Goal: Check status: Check status

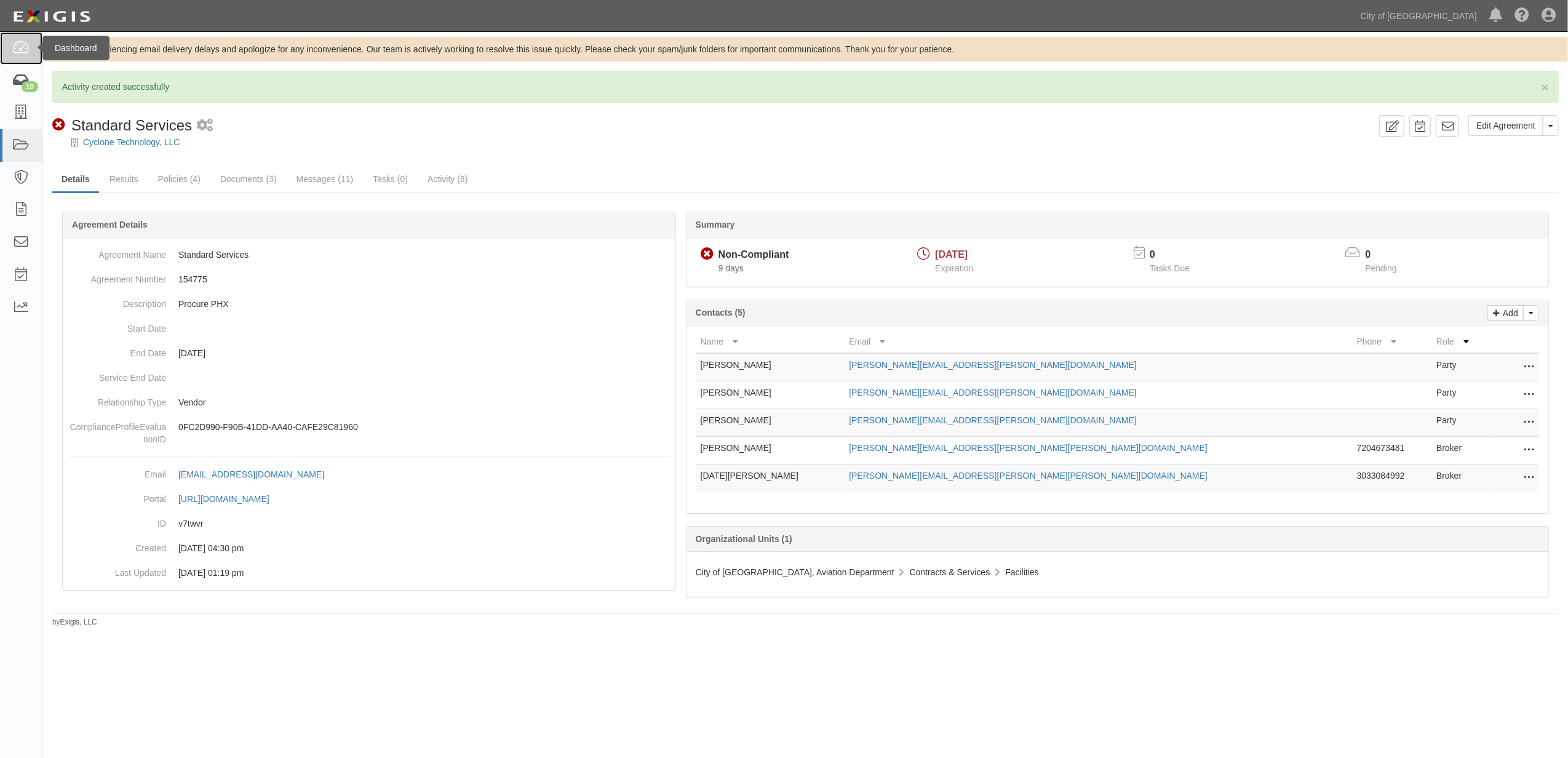
click at [31, 58] on link at bounding box center [21, 49] width 42 height 33
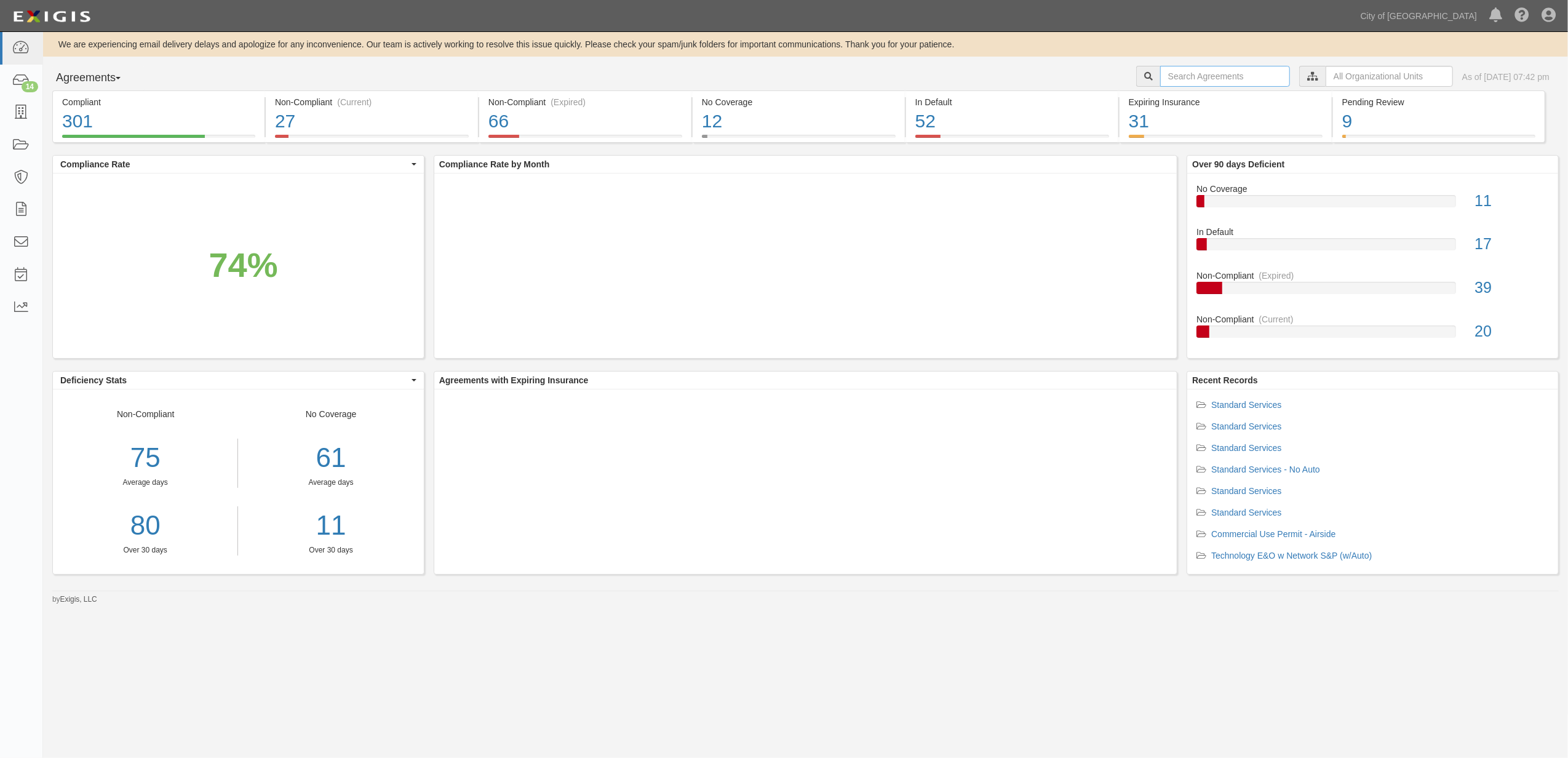
click at [1160, 77] on input "text" at bounding box center [1225, 76] width 130 height 21
paste input "159760"
type input "159760"
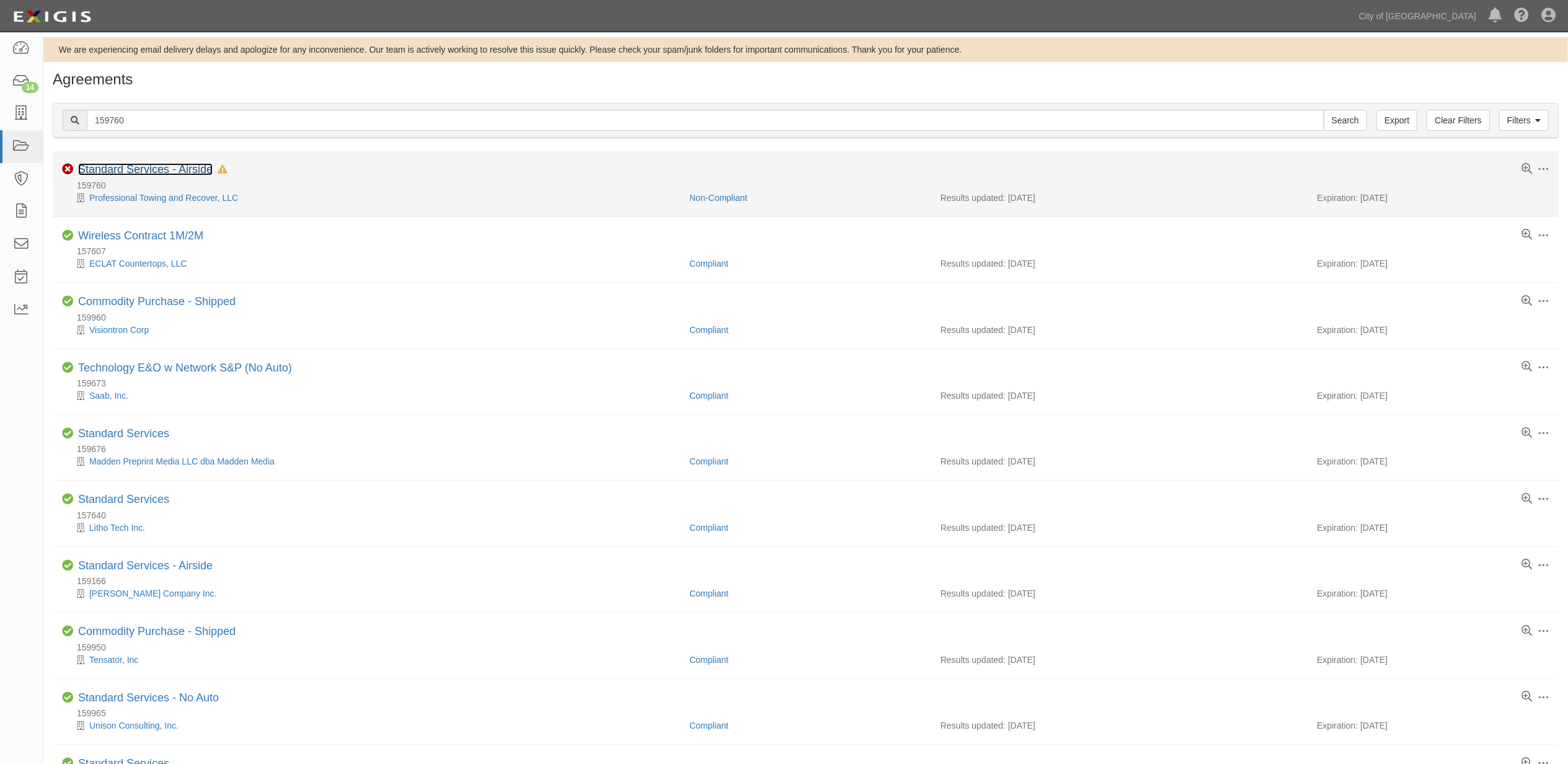
click at [158, 170] on link "Standard Services - Airside" at bounding box center [145, 168] width 135 height 12
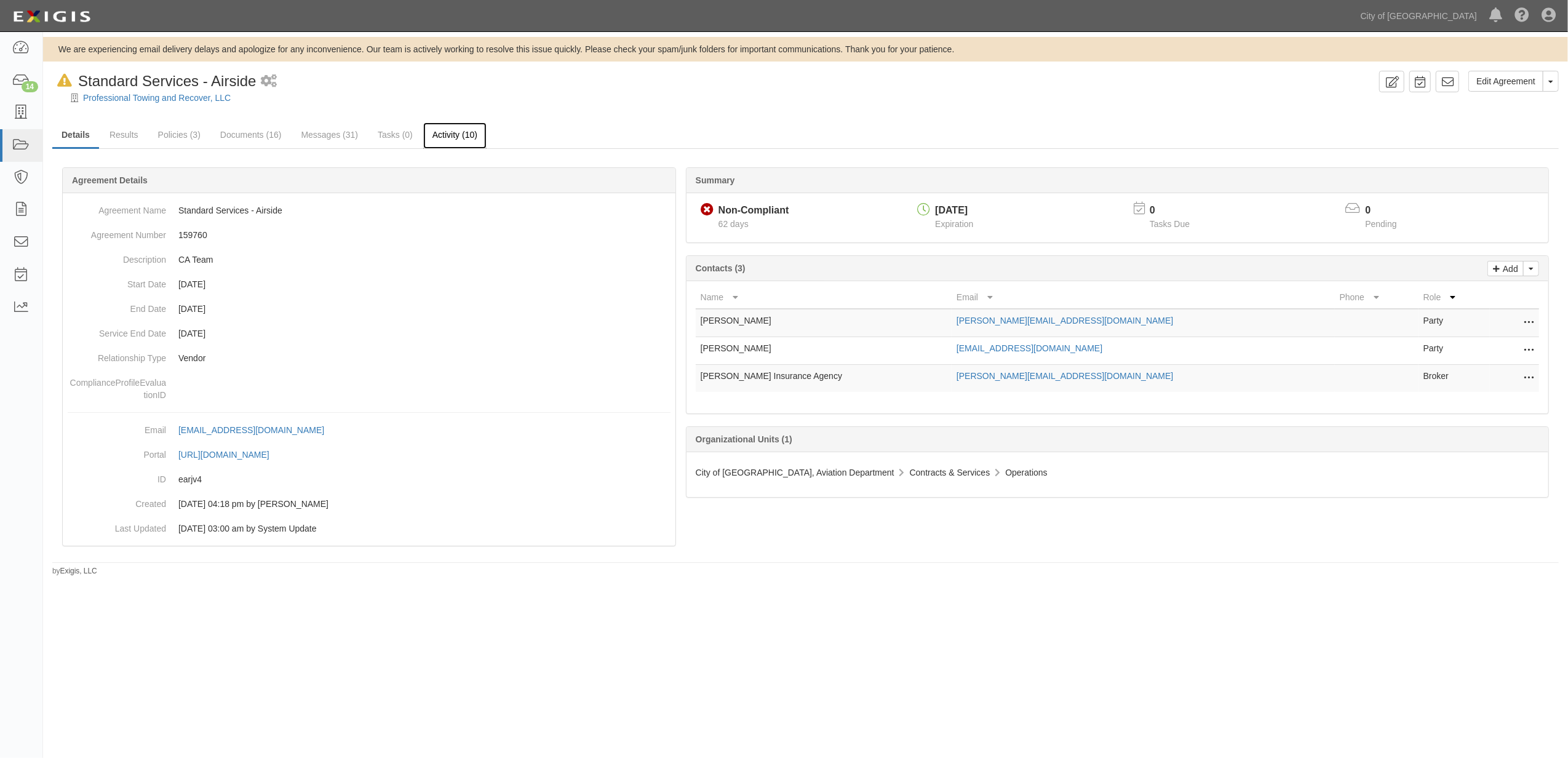
click at [456, 139] on link "Activity (10)" at bounding box center [454, 135] width 64 height 26
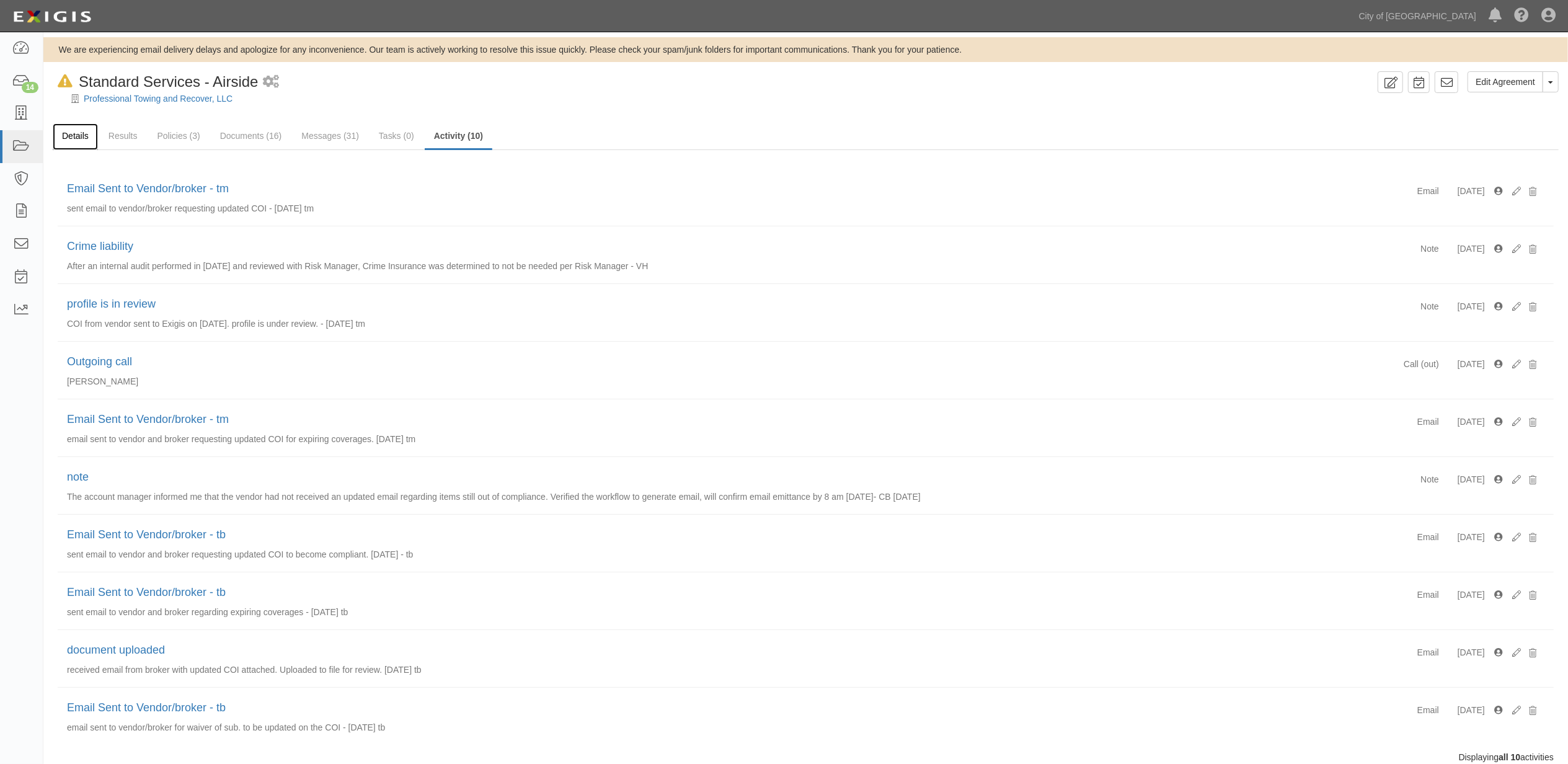
click at [67, 132] on link "Details" at bounding box center [75, 136] width 45 height 27
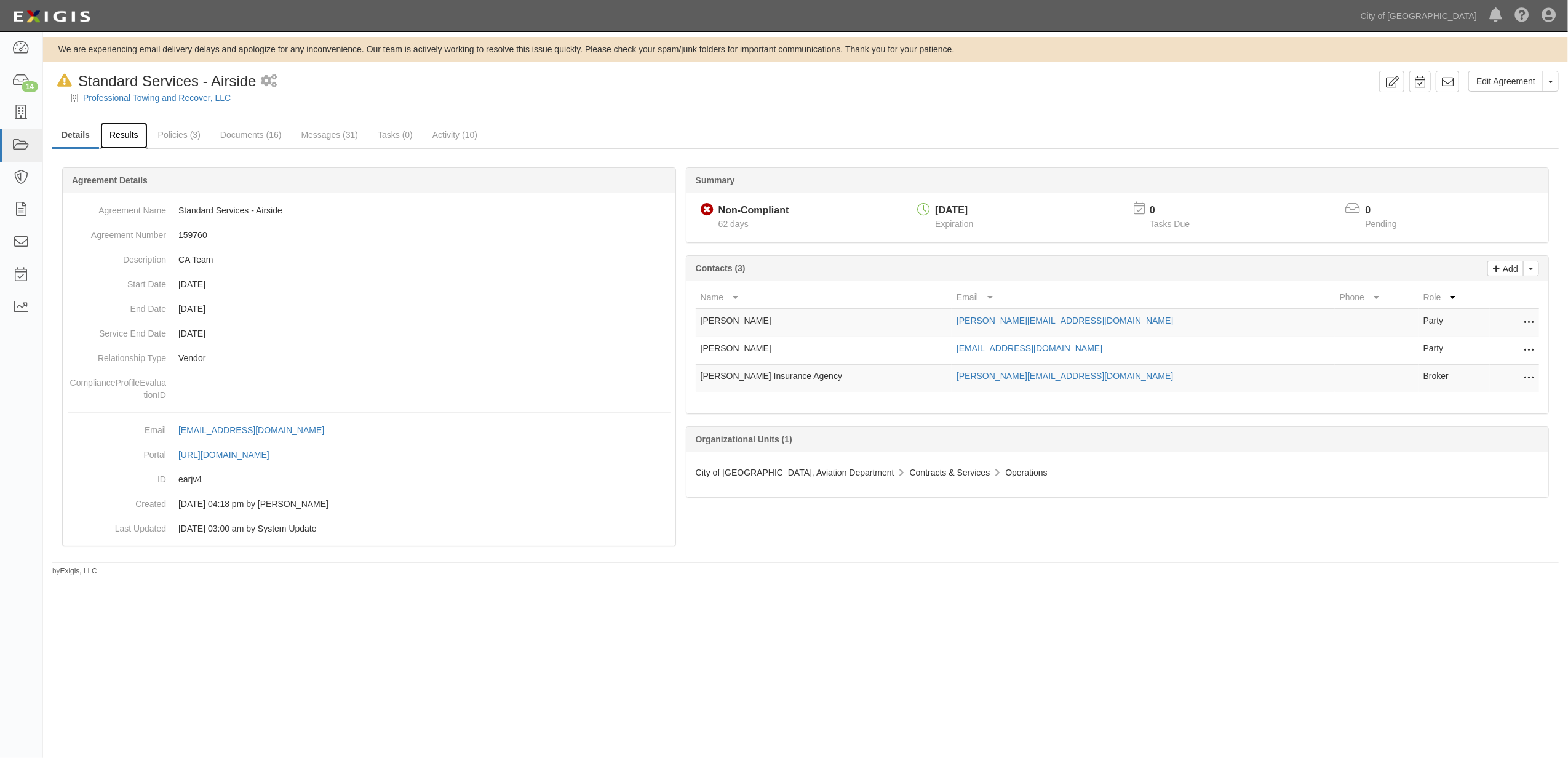
click at [134, 139] on link "Results" at bounding box center [124, 135] width 47 height 26
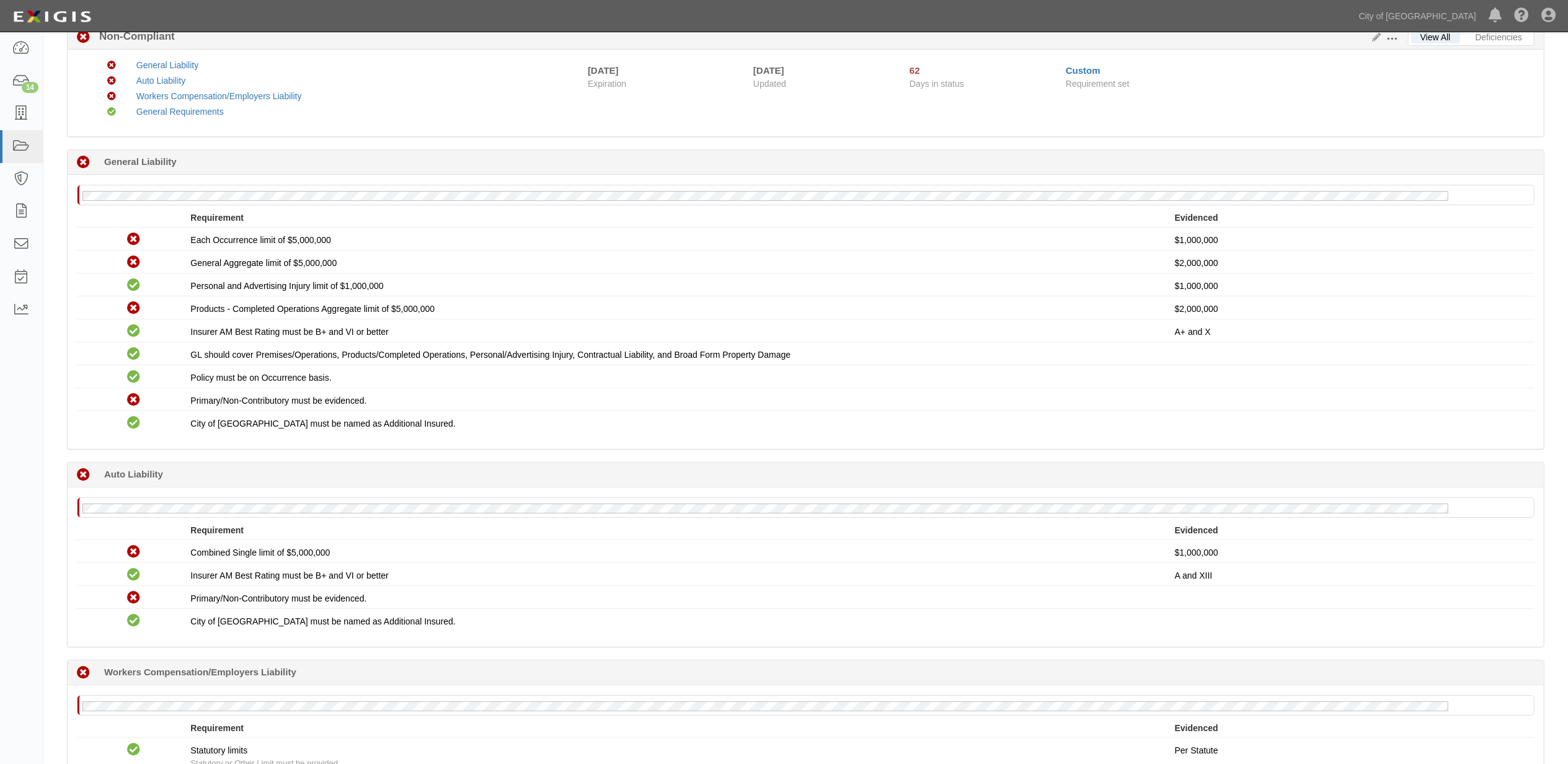
scroll to position [578, 0]
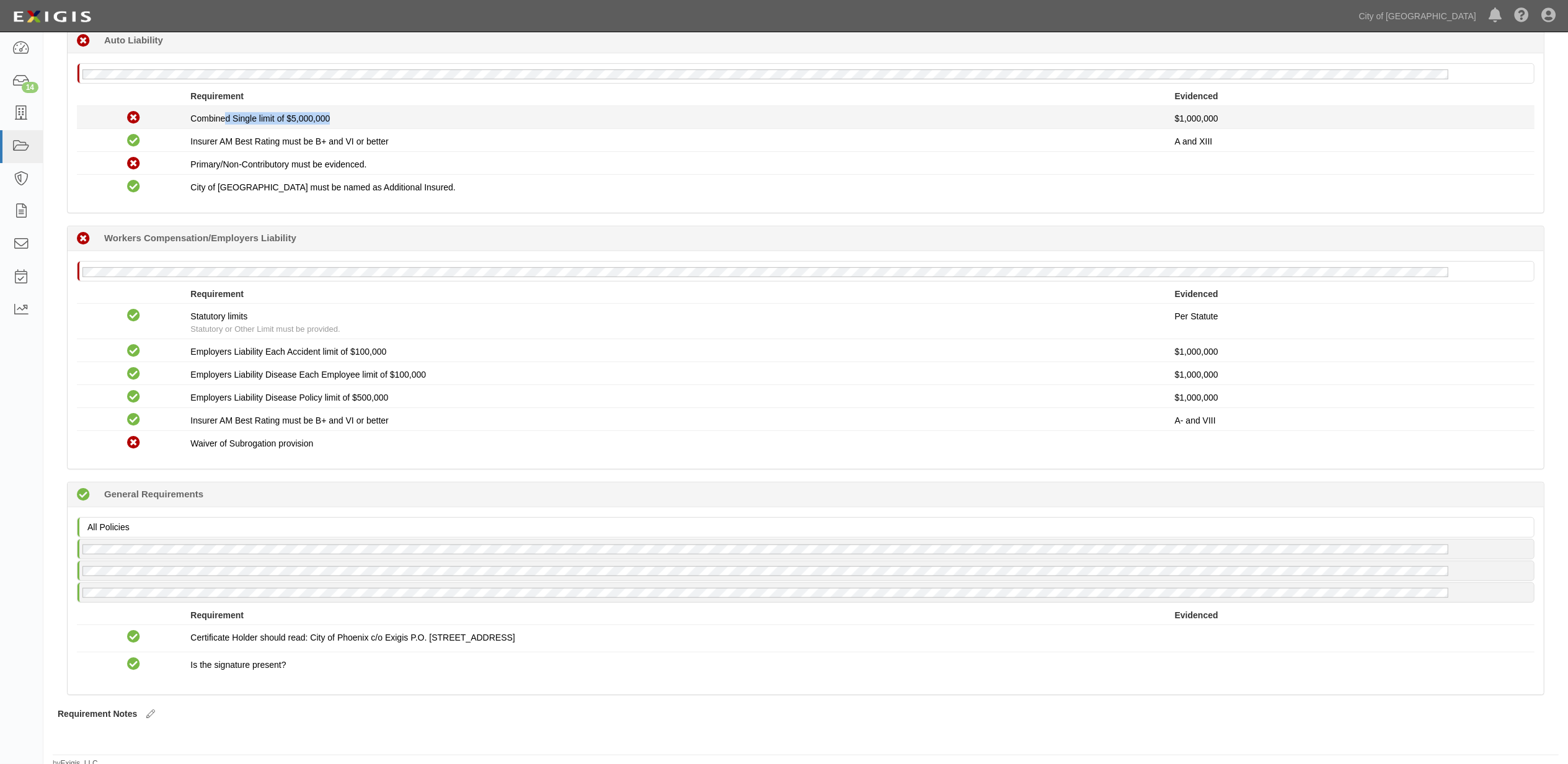
drag, startPoint x: 225, startPoint y: 127, endPoint x: 386, endPoint y: 127, distance: 161.0
click at [386, 125] on div "Combined Single limit of $5,000,000" at bounding box center [682, 118] width 984 height 12
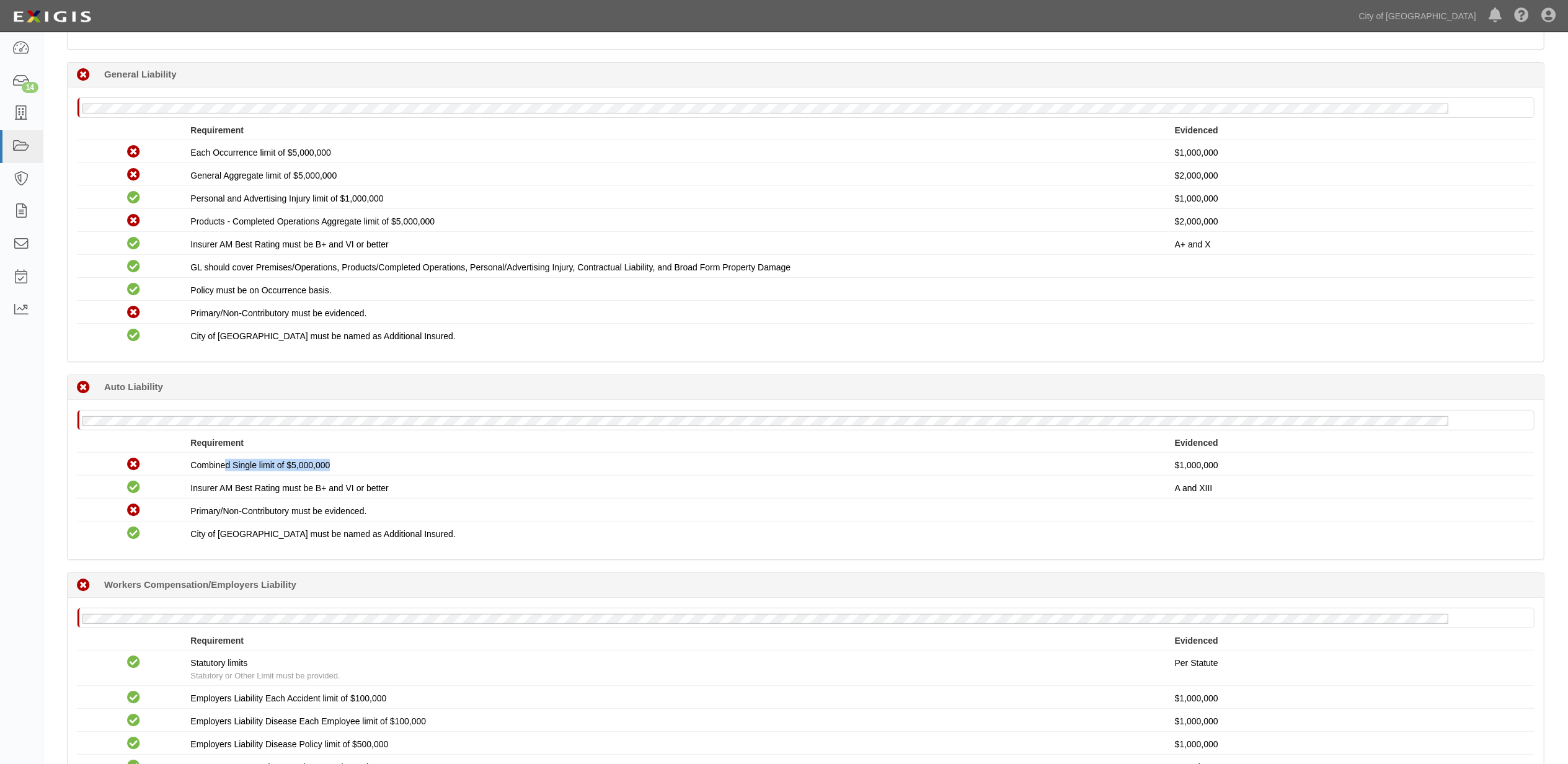
scroll to position [248, 0]
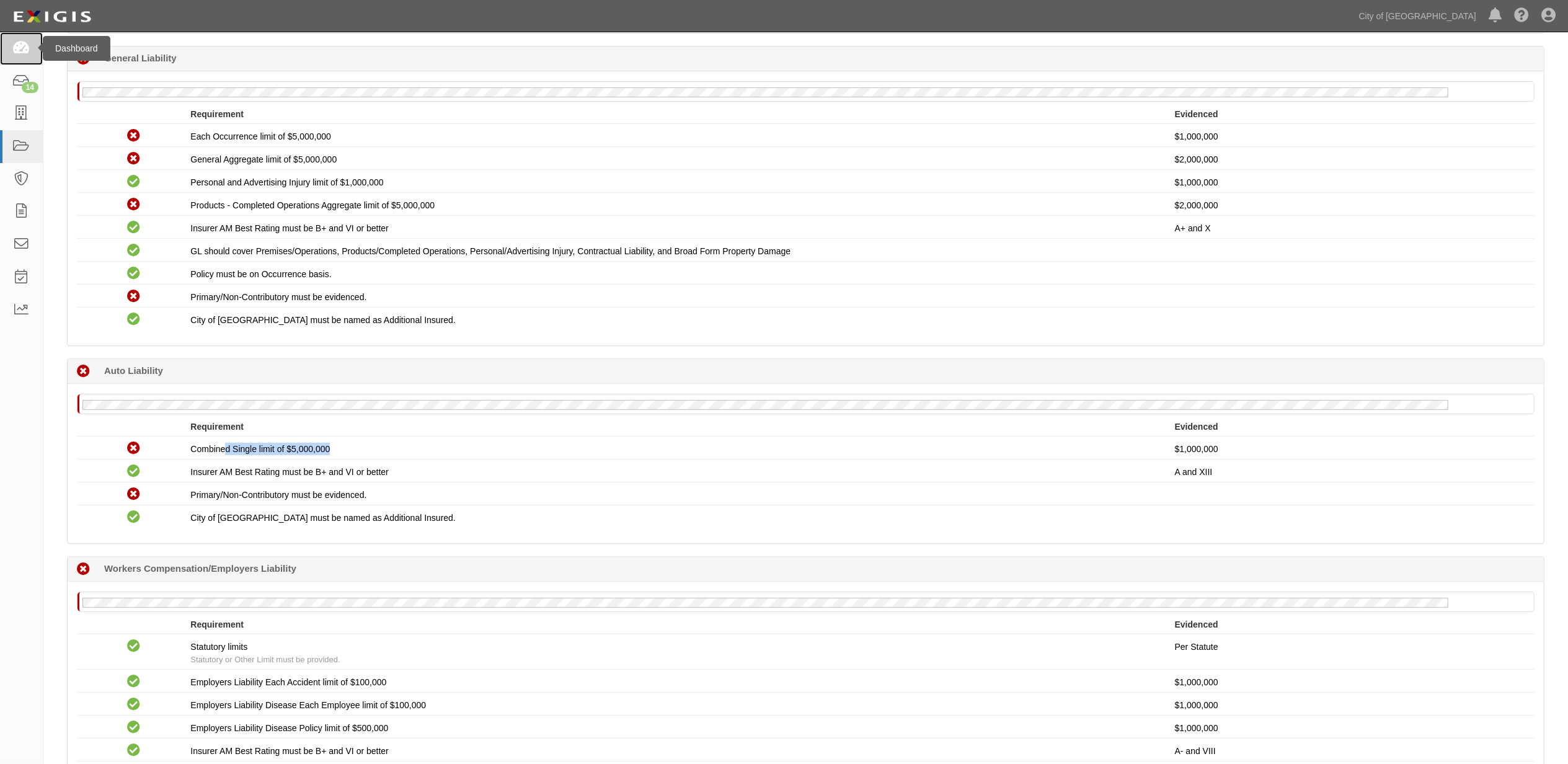
click at [16, 38] on link at bounding box center [21, 49] width 42 height 33
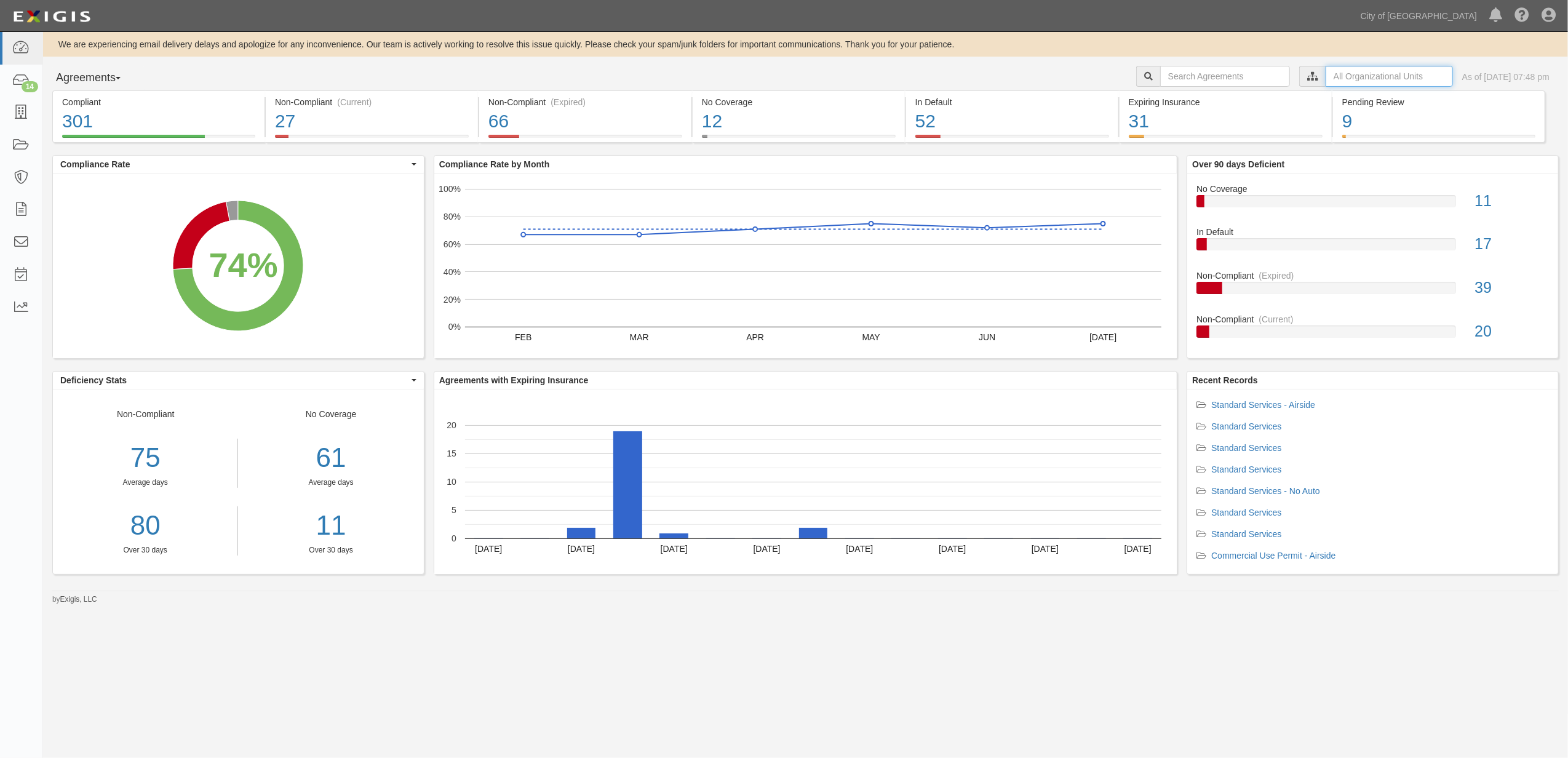
click at [1326, 82] on input "text" at bounding box center [1389, 76] width 127 height 21
click at [1180, 96] on icon at bounding box center [1184, 99] width 9 height 6
click at [1182, 126] on div "Contracts & Services" at bounding box center [1229, 122] width 107 height 12
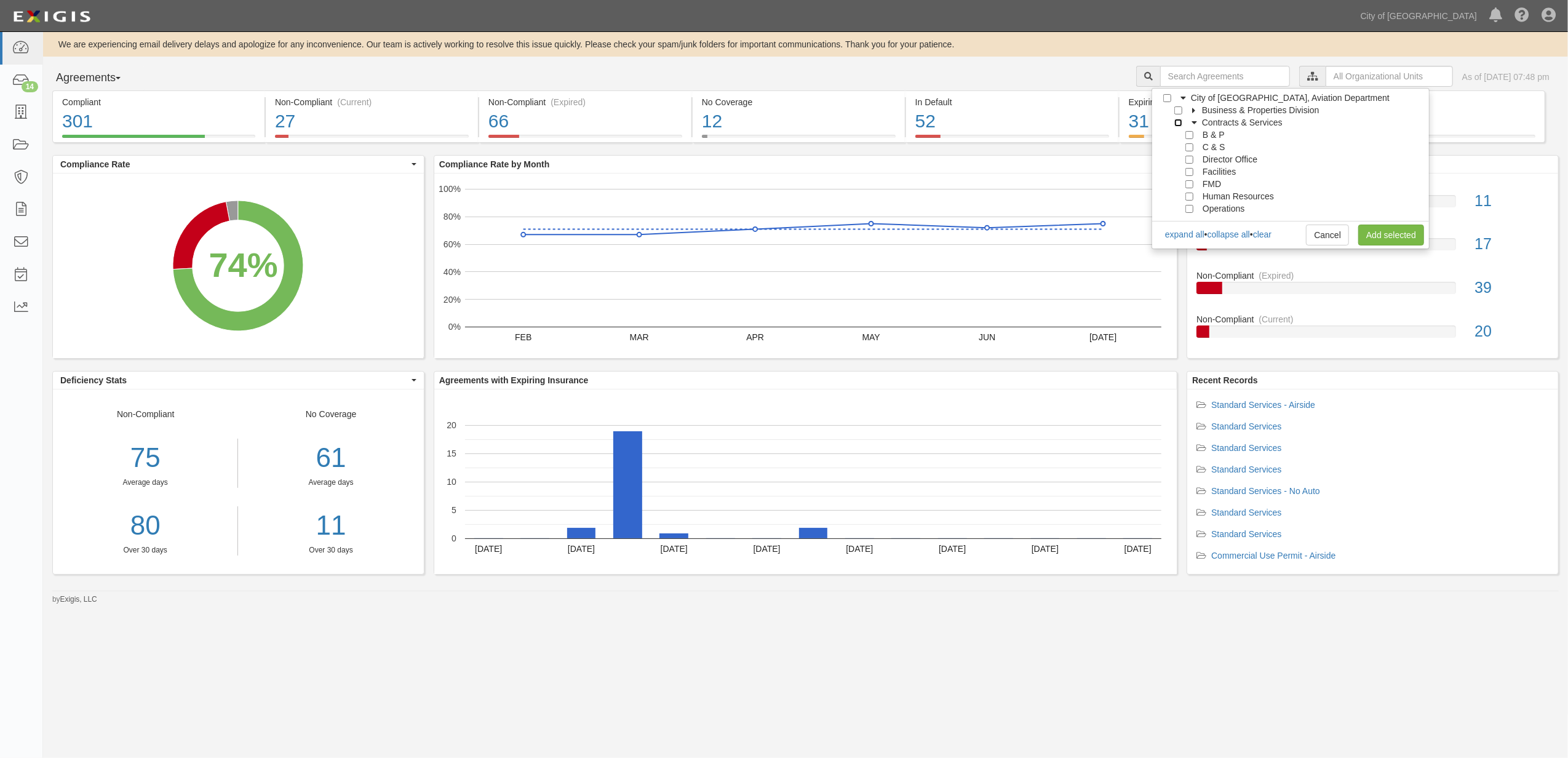
click at [1179, 124] on input "Contracts & Services" at bounding box center [1178, 122] width 8 height 8
checkbox input "true"
click at [1386, 241] on link "Add selected" at bounding box center [1392, 234] width 66 height 21
